Goal: Find specific page/section: Find specific page/section

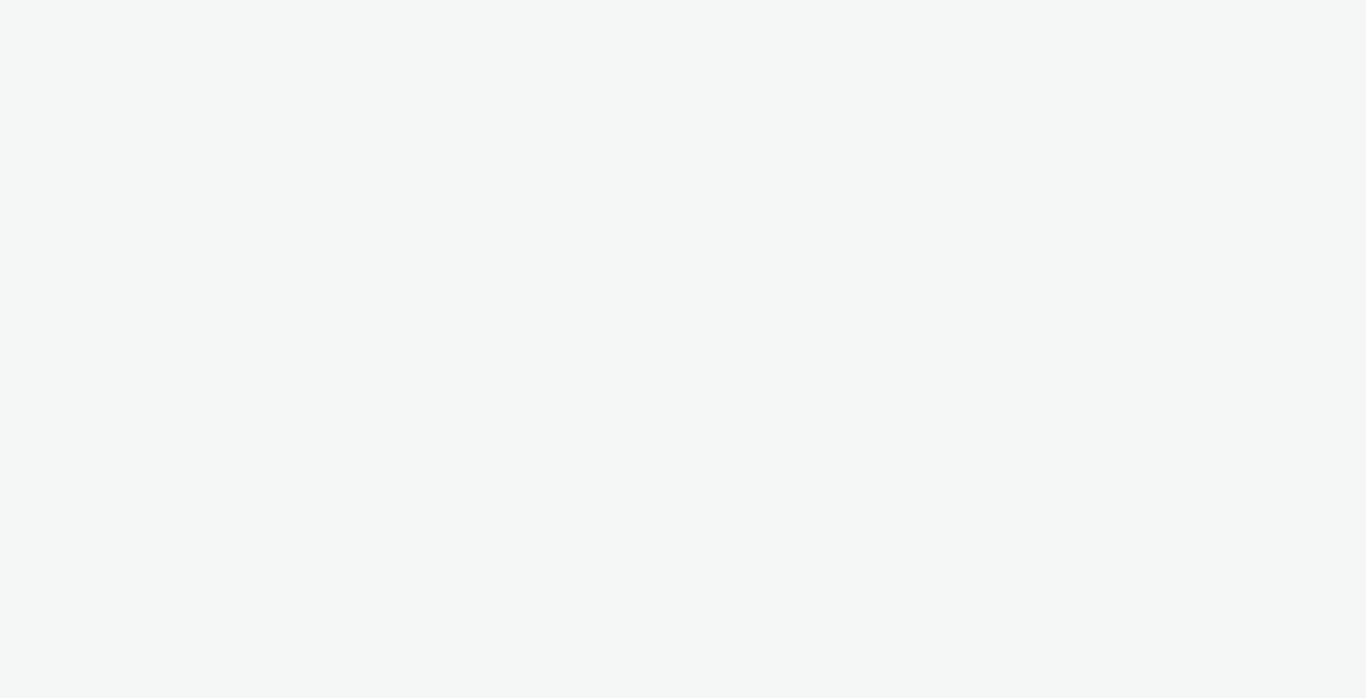
select select "491a0746-e20e-4106-832b-22d0456ef05d"
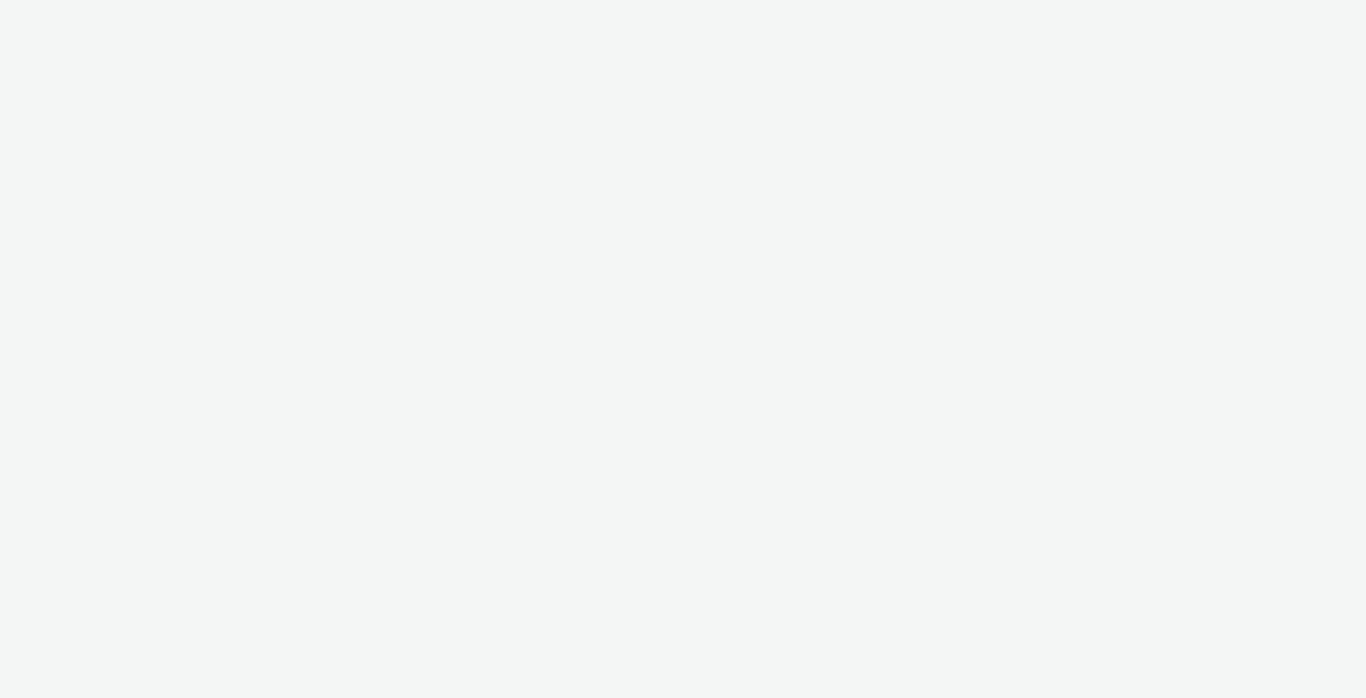
select select "491a0746-e20e-4106-832b-22d0456ef05d"
